Goal: Transaction & Acquisition: Purchase product/service

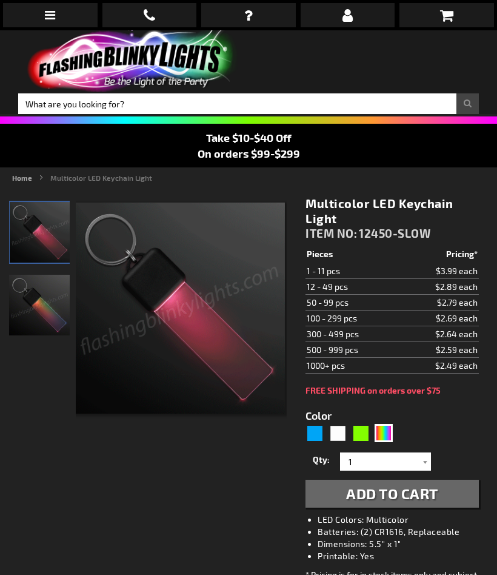
click at [51, 21] on link at bounding box center [50, 15] width 95 height 24
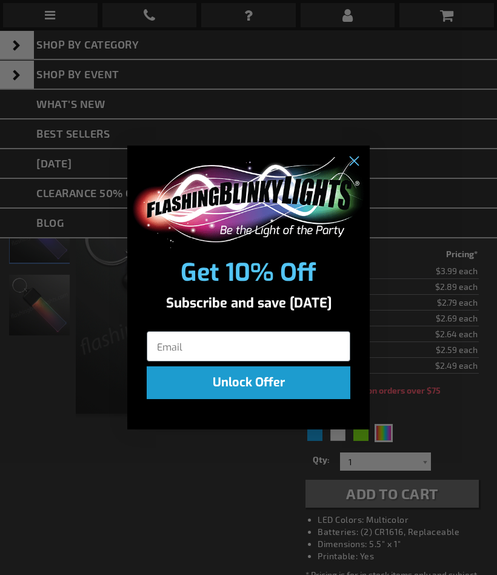
type input "mecki522@gmail.com"
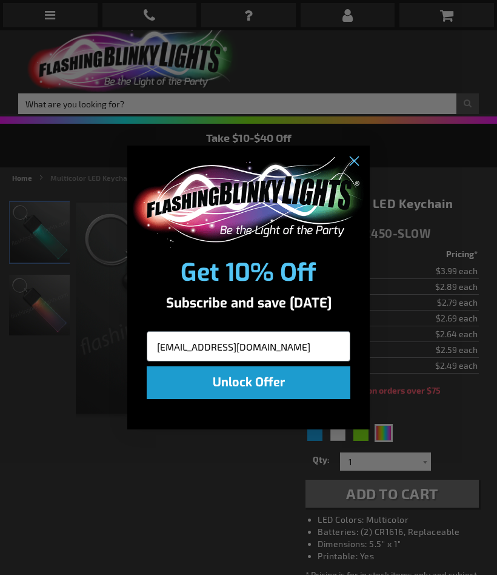
click at [284, 376] on button "Unlock Offer" at bounding box center [249, 382] width 204 height 33
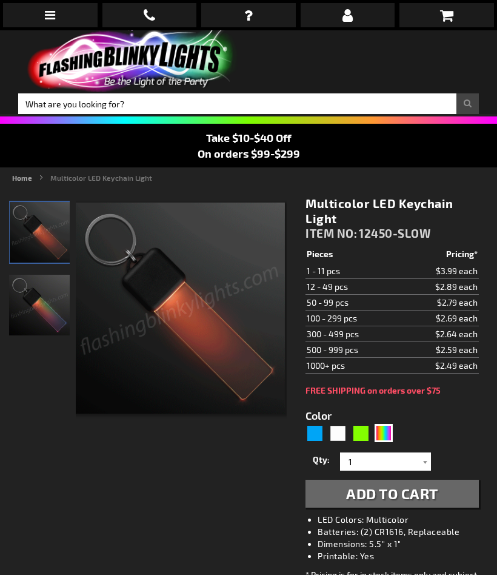
click at [57, 19] on div "Close dialog Exclusive Discounts Subscribe to SMS for extra special deals. By s…" at bounding box center [248, 287] width 497 height 575
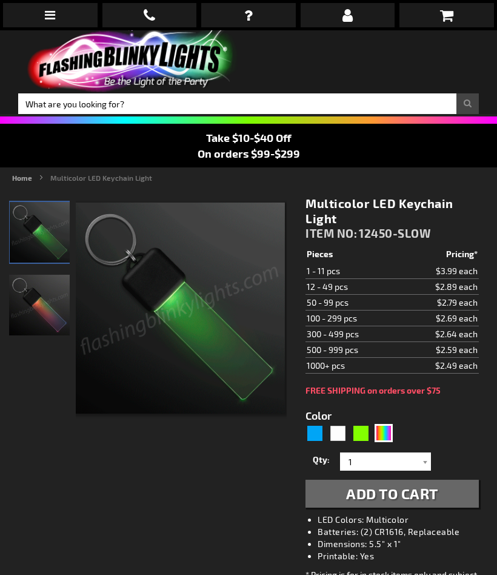
click at [55, 17] on icon at bounding box center [50, 15] width 10 height 12
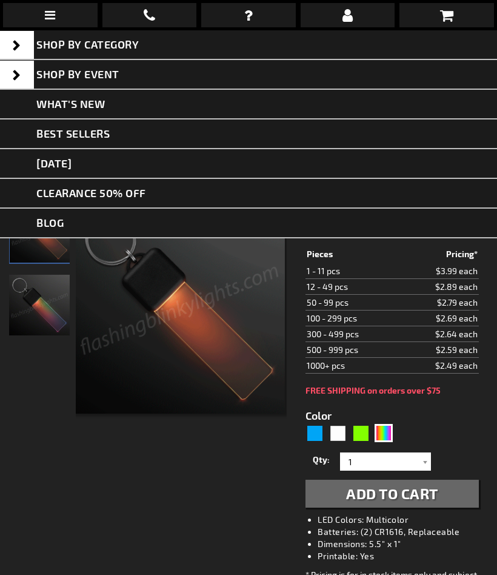
click at [135, 169] on link "[DATE]" at bounding box center [248, 164] width 497 height 30
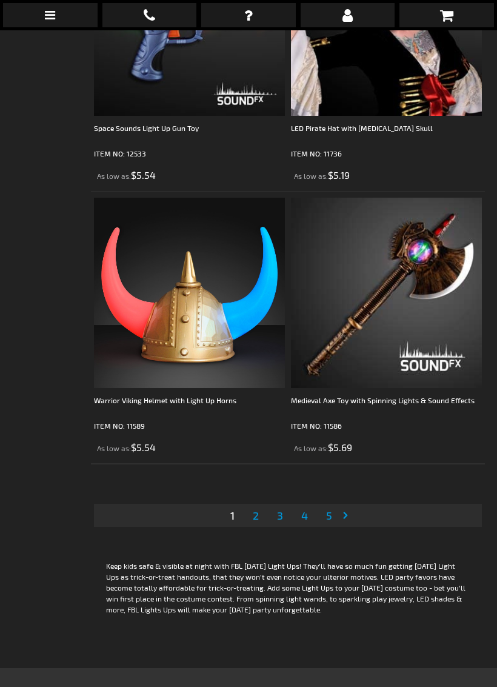
scroll to position [8125, 0]
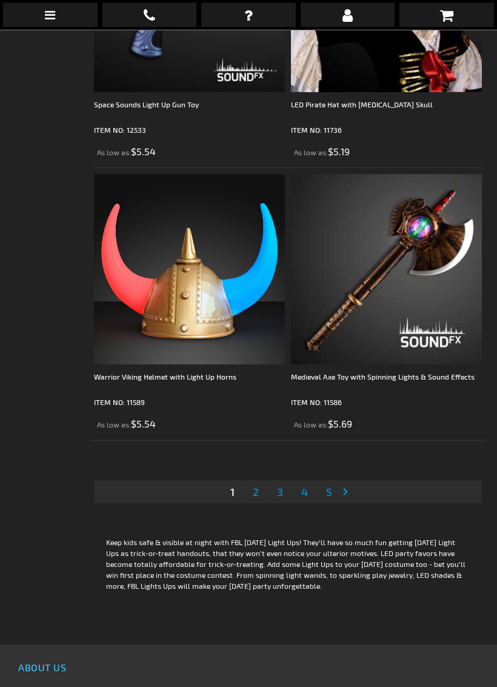
click at [58, 16] on link at bounding box center [50, 15] width 95 height 24
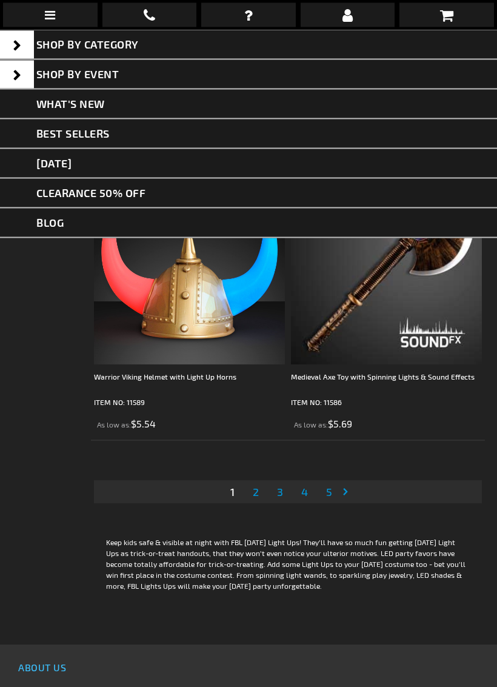
scroll to position [8126, 0]
click at [109, 66] on link "Shop By Event" at bounding box center [248, 75] width 497 height 30
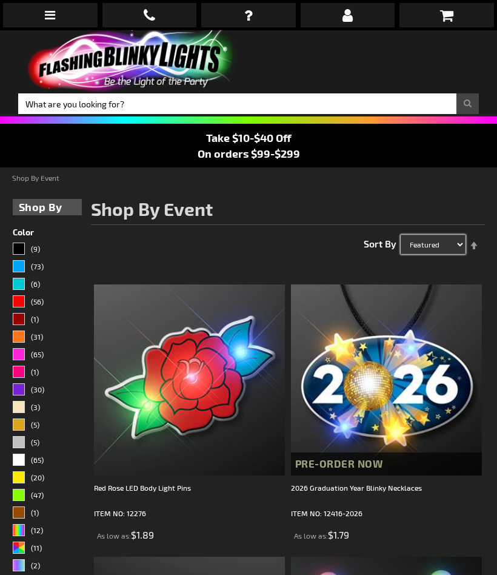
click at [444, 248] on select "Featured Name Price Best Sellers" at bounding box center [433, 244] width 65 height 19
click at [441, 241] on select "Featured Name Price Best Sellers" at bounding box center [433, 244] width 65 height 19
select select "sale"
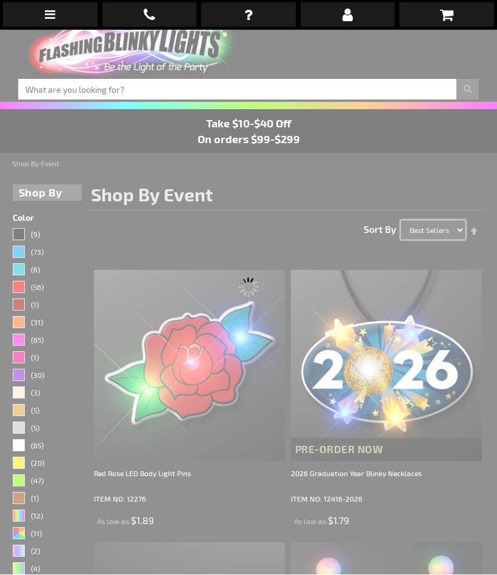
scroll to position [30, 0]
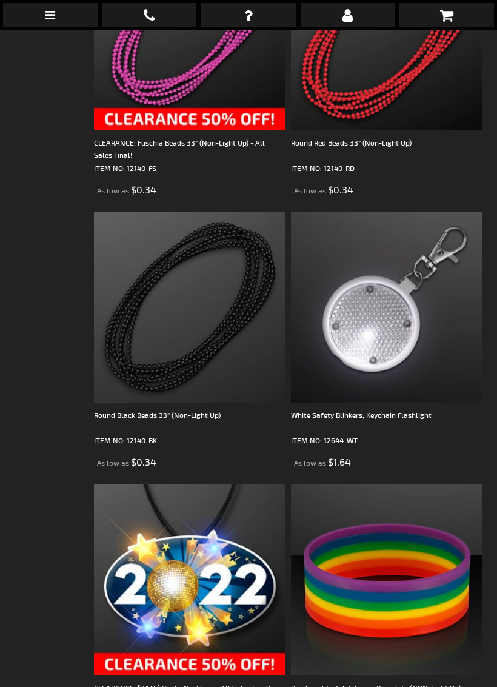
scroll to position [4161, 0]
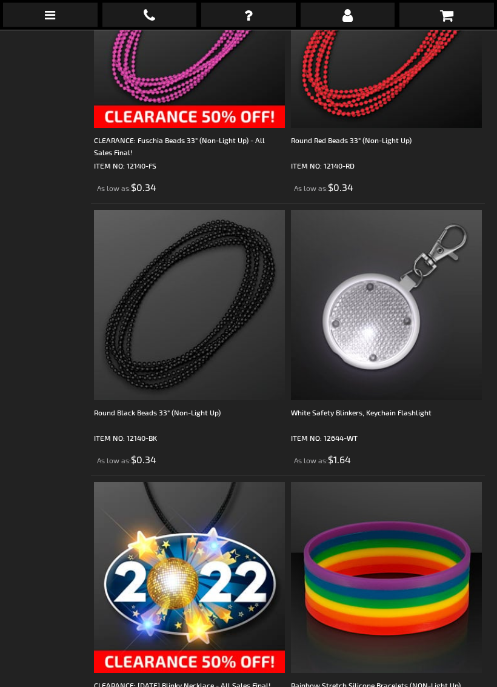
click at [402, 399] on img at bounding box center [386, 305] width 191 height 191
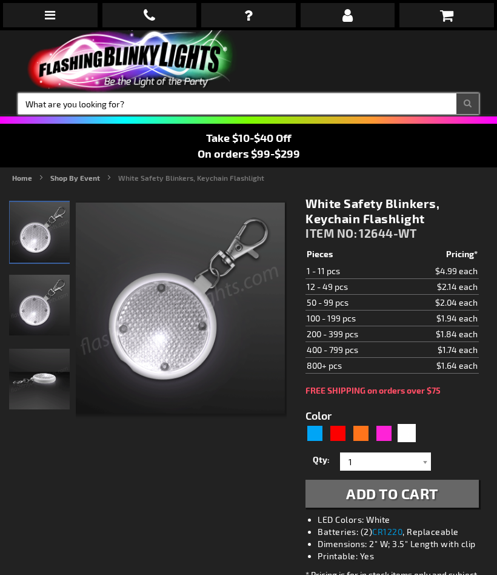
click at [133, 107] on input "Search" at bounding box center [248, 103] width 461 height 21
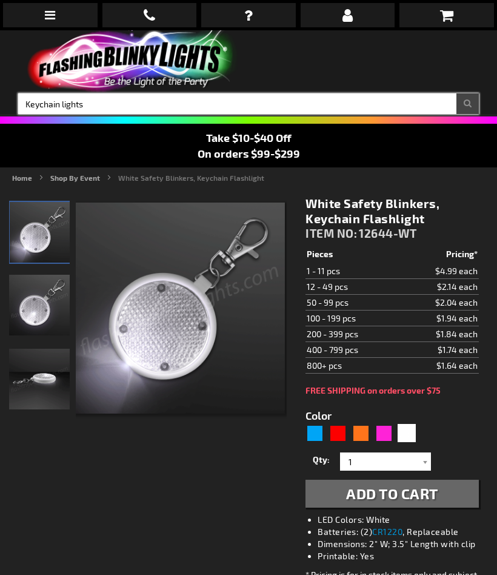
type input "Keychain lights"
click at [467, 104] on button "Search" at bounding box center [467, 103] width 22 height 21
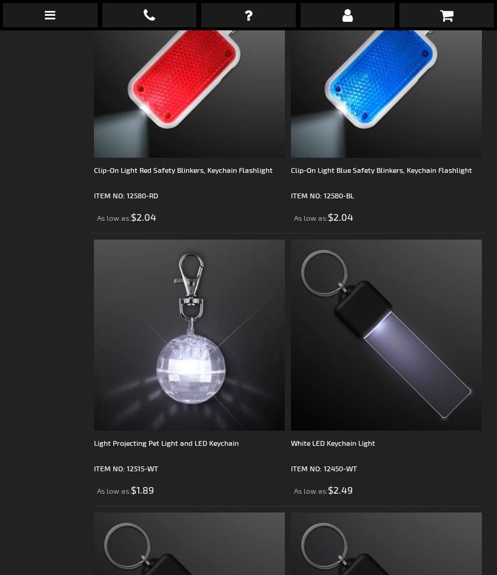
scroll to position [1957, 0]
click at [444, 382] on img at bounding box center [386, 335] width 191 height 191
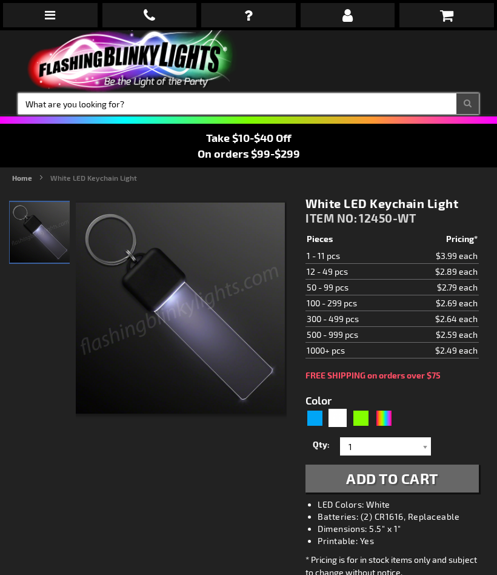
click at [179, 113] on input "Search" at bounding box center [248, 103] width 461 height 21
type input "Flash lights"
click at [467, 104] on button "Search" at bounding box center [467, 103] width 22 height 21
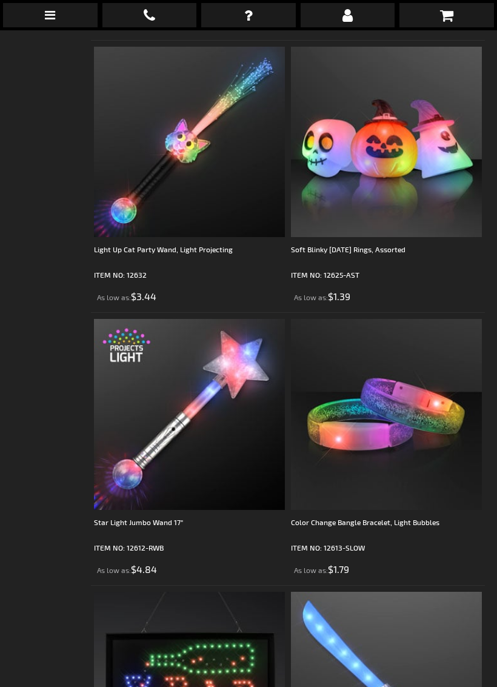
scroll to position [2429, 0]
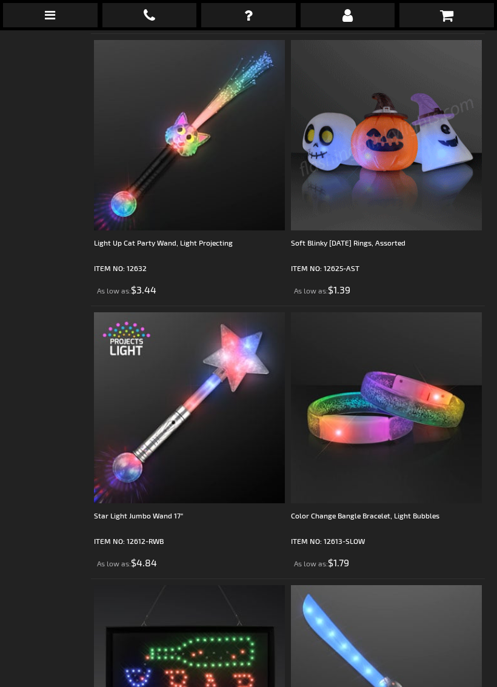
click at [393, 182] on img at bounding box center [386, 135] width 191 height 191
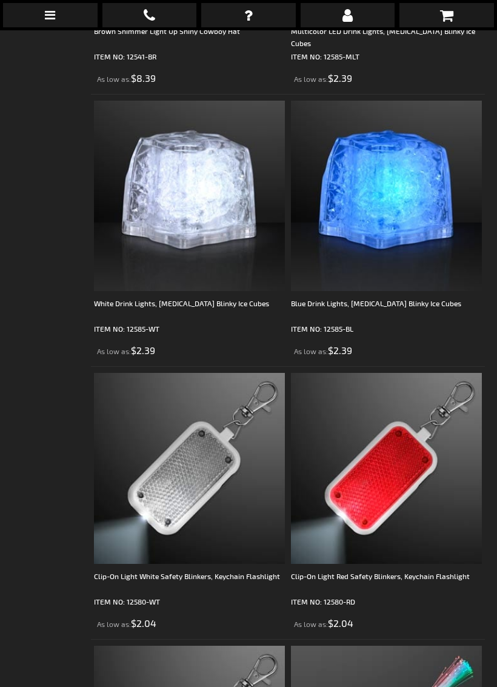
scroll to position [3735, 0]
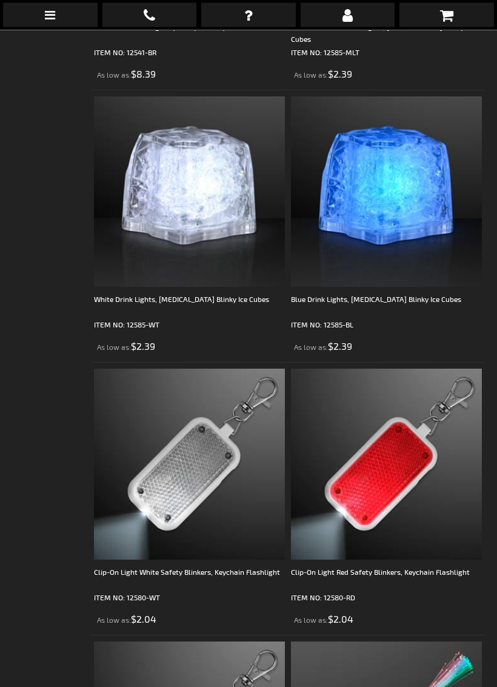
click at [224, 212] on img at bounding box center [189, 192] width 191 height 191
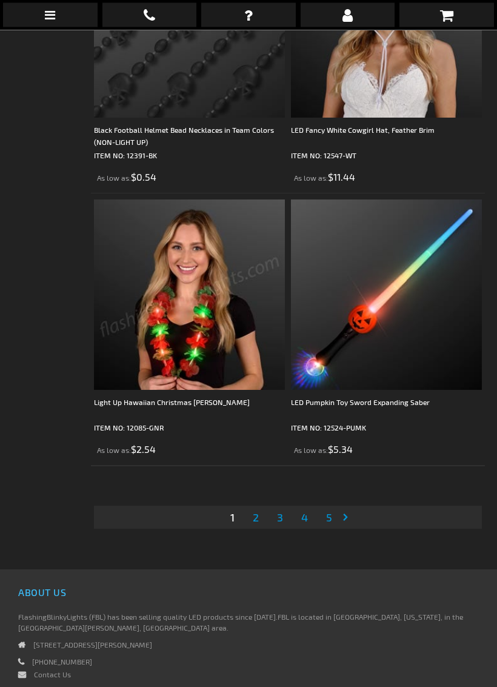
scroll to position [8047, 0]
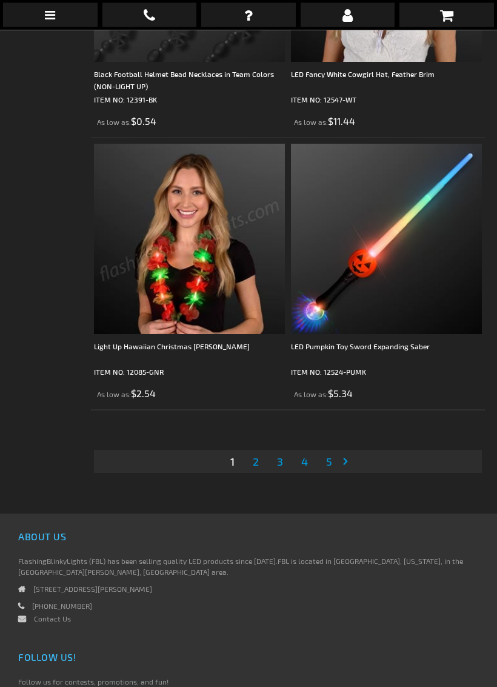
click at [256, 470] on link "Page 2" at bounding box center [255, 462] width 11 height 18
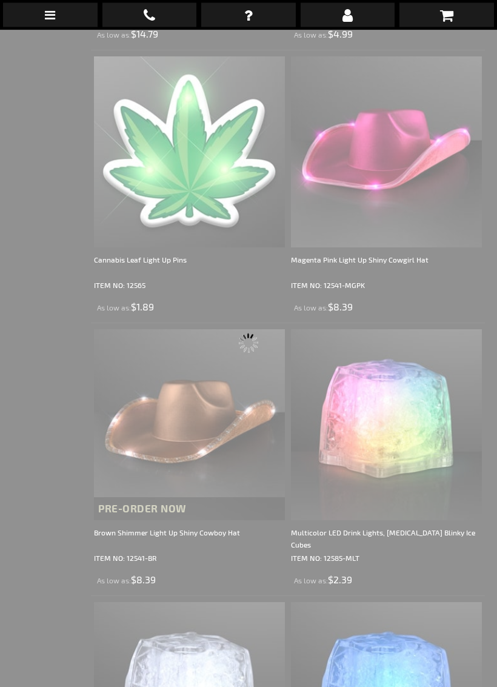
scroll to position [30, 0]
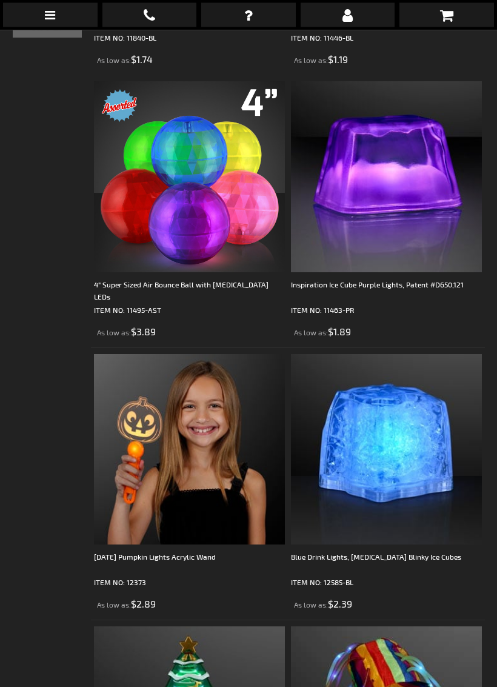
scroll to position [753, 0]
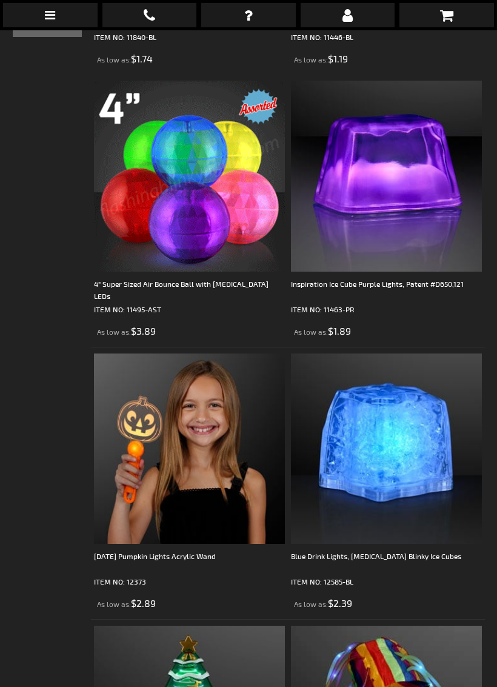
click at [228, 230] on img at bounding box center [189, 176] width 191 height 191
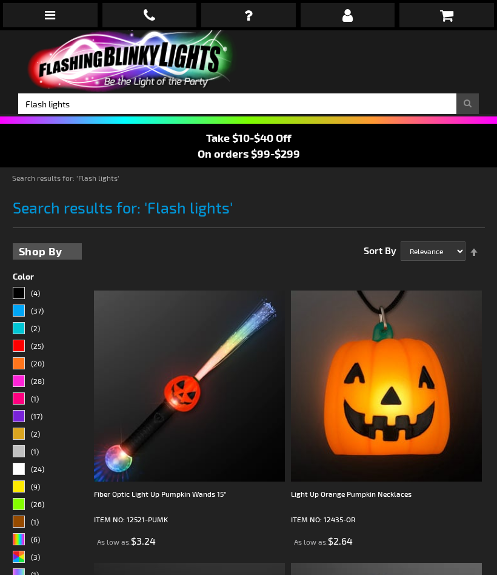
select select "relevance"
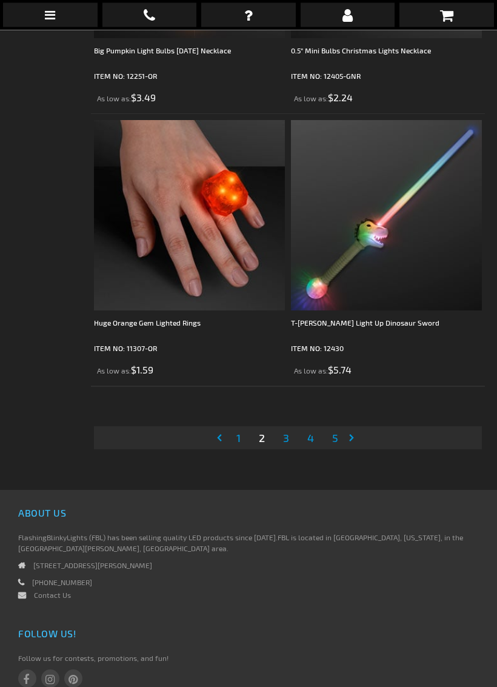
scroll to position [8119, 0]
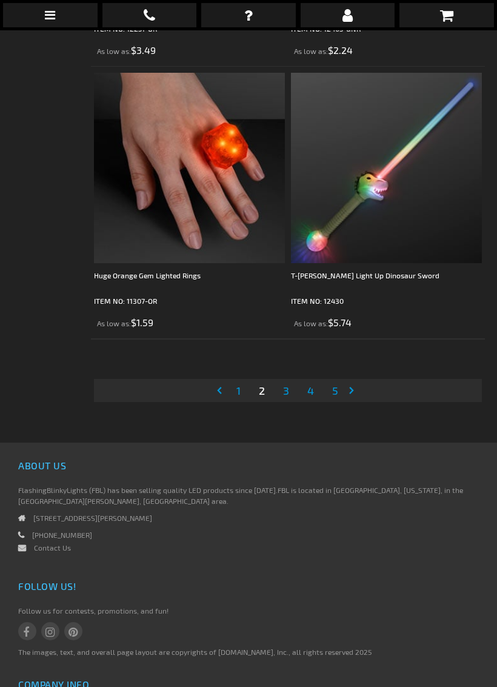
click at [291, 390] on link "Page 3" at bounding box center [286, 390] width 11 height 18
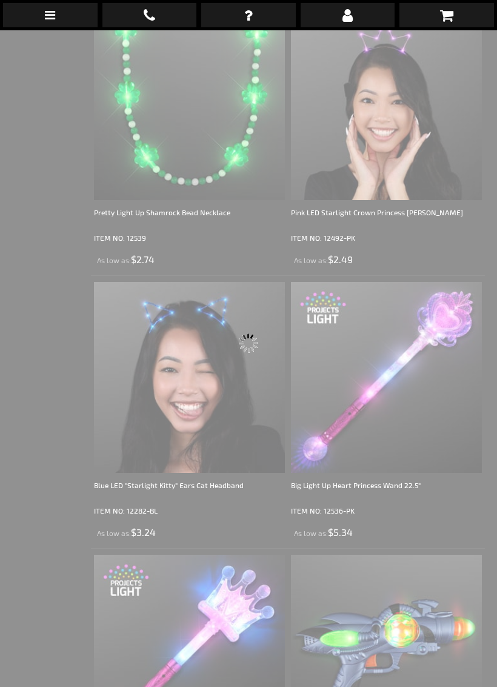
scroll to position [30, 0]
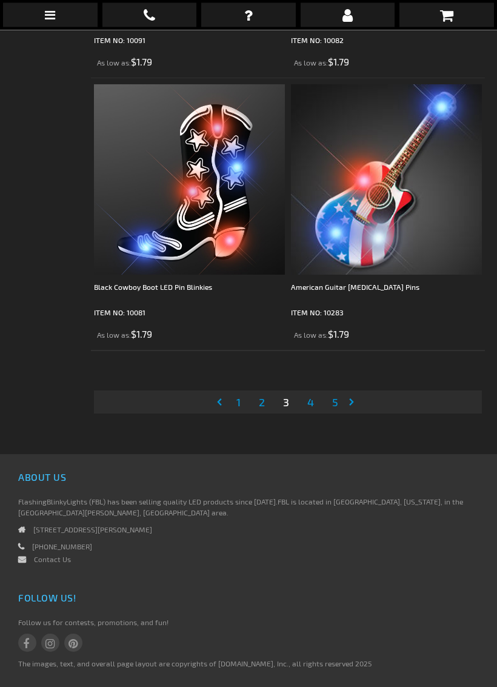
scroll to position [8120, 0]
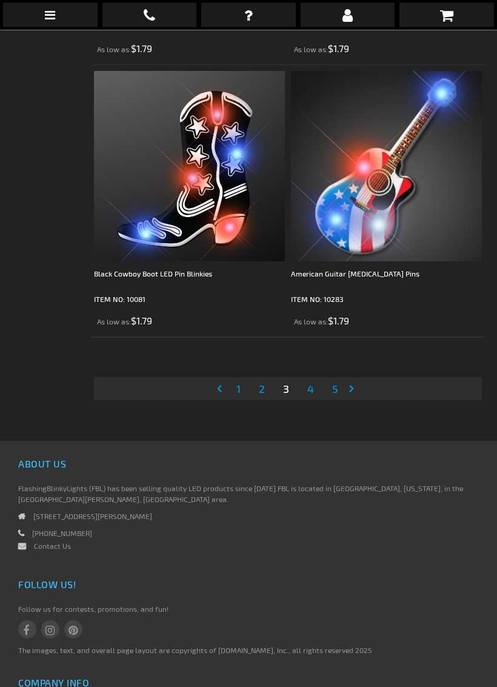
click at [315, 396] on link "Page 4" at bounding box center [311, 389] width 12 height 18
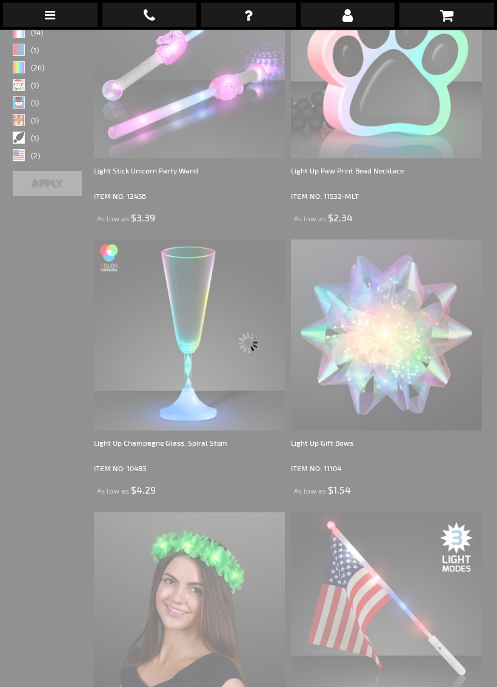
scroll to position [30, 0]
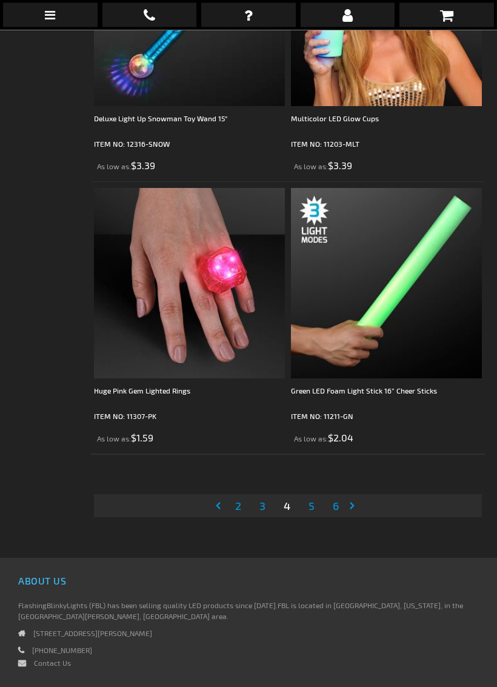
scroll to position [8003, 0]
click at [317, 507] on link "Page 5" at bounding box center [311, 506] width 11 height 18
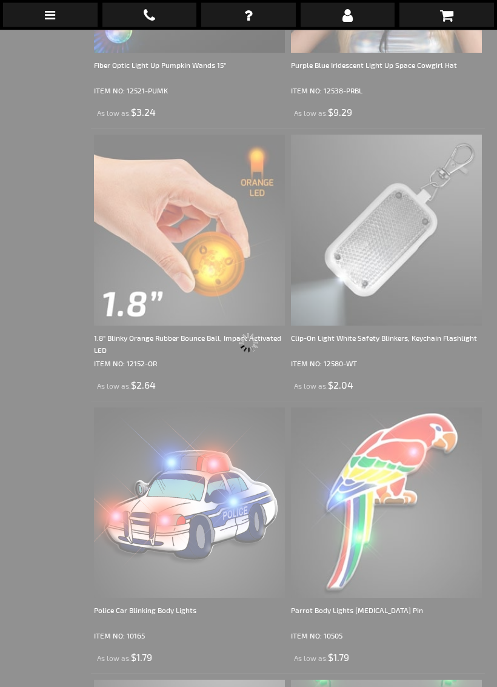
scroll to position [30, 0]
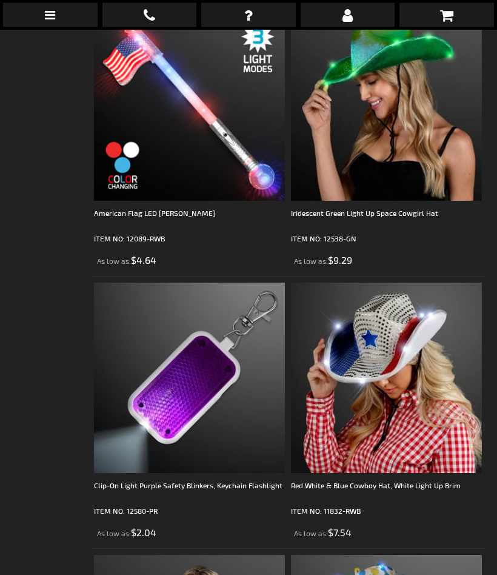
scroll to position [7348, 0]
